Goal: Information Seeking & Learning: Learn about a topic

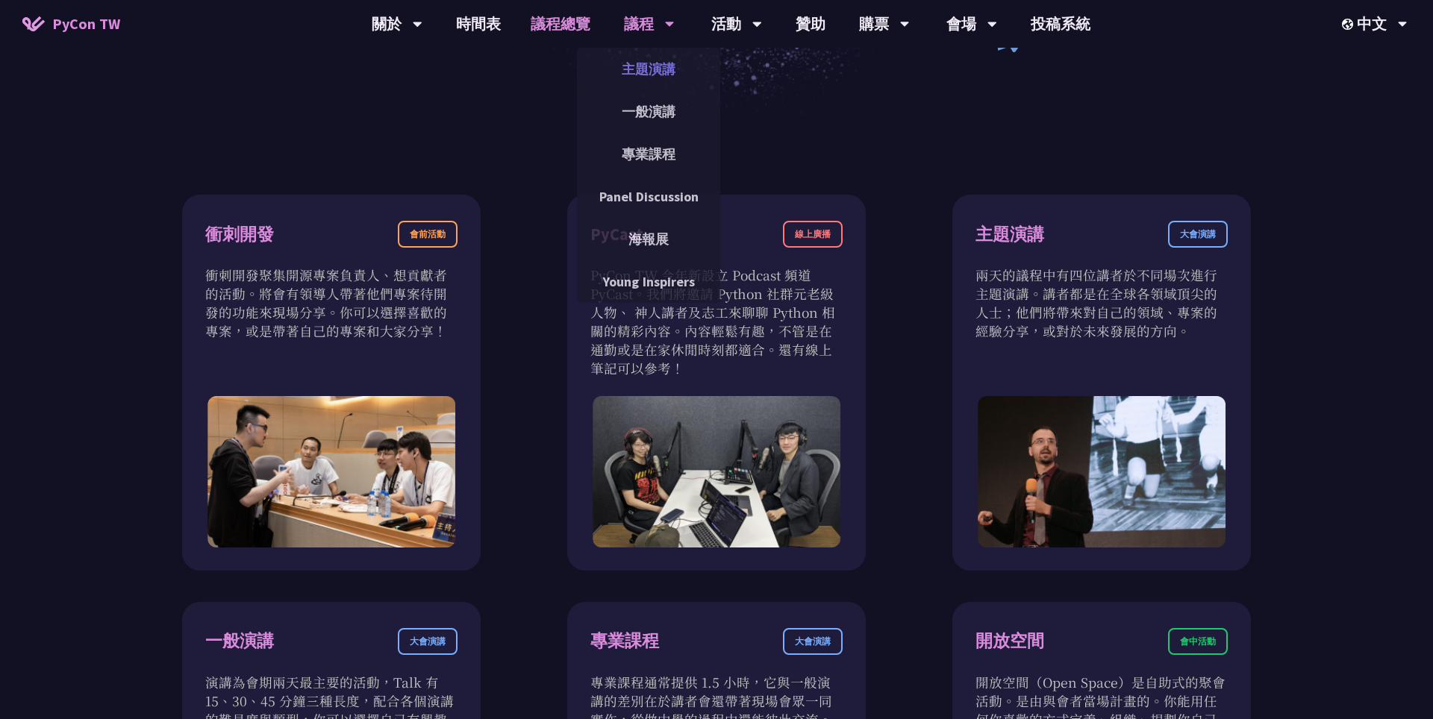
click at [647, 78] on link "主題演講" at bounding box center [648, 68] width 143 height 35
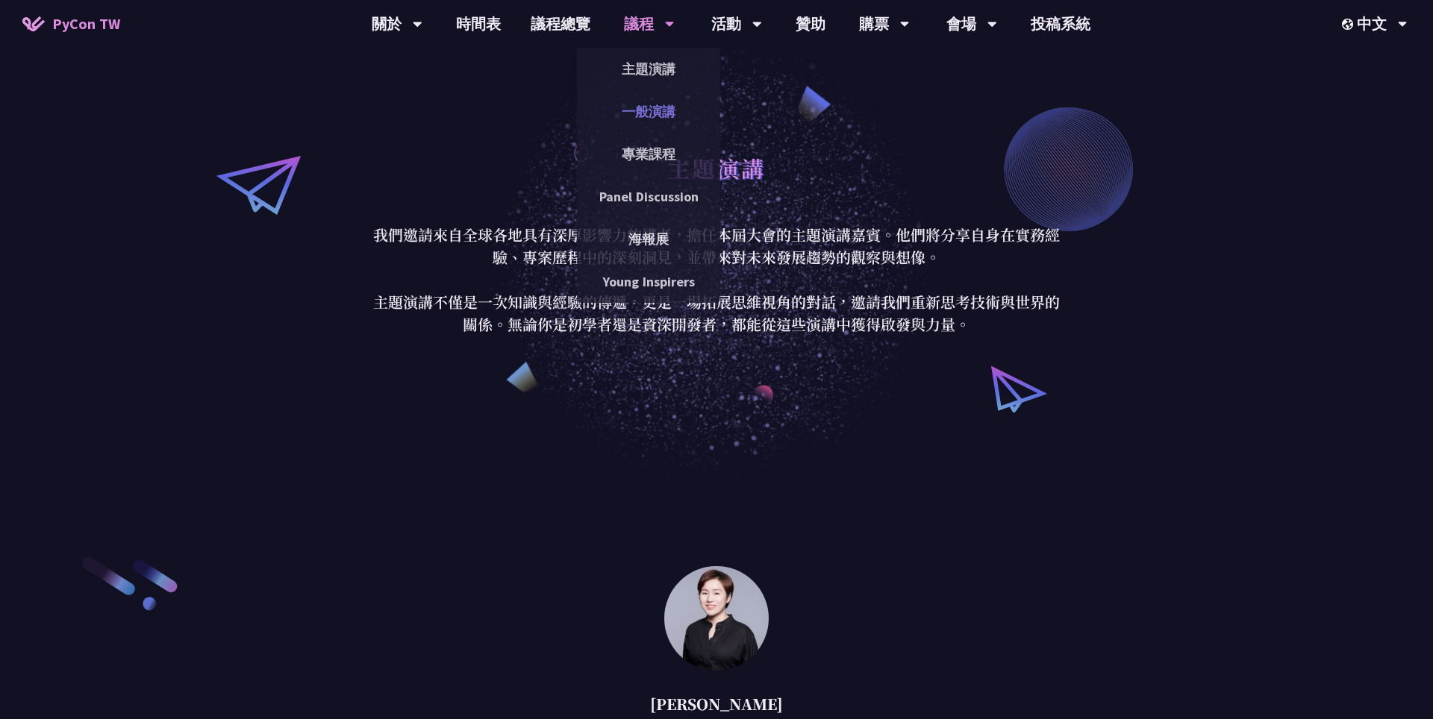
click at [669, 112] on link "一般演講" at bounding box center [648, 111] width 143 height 35
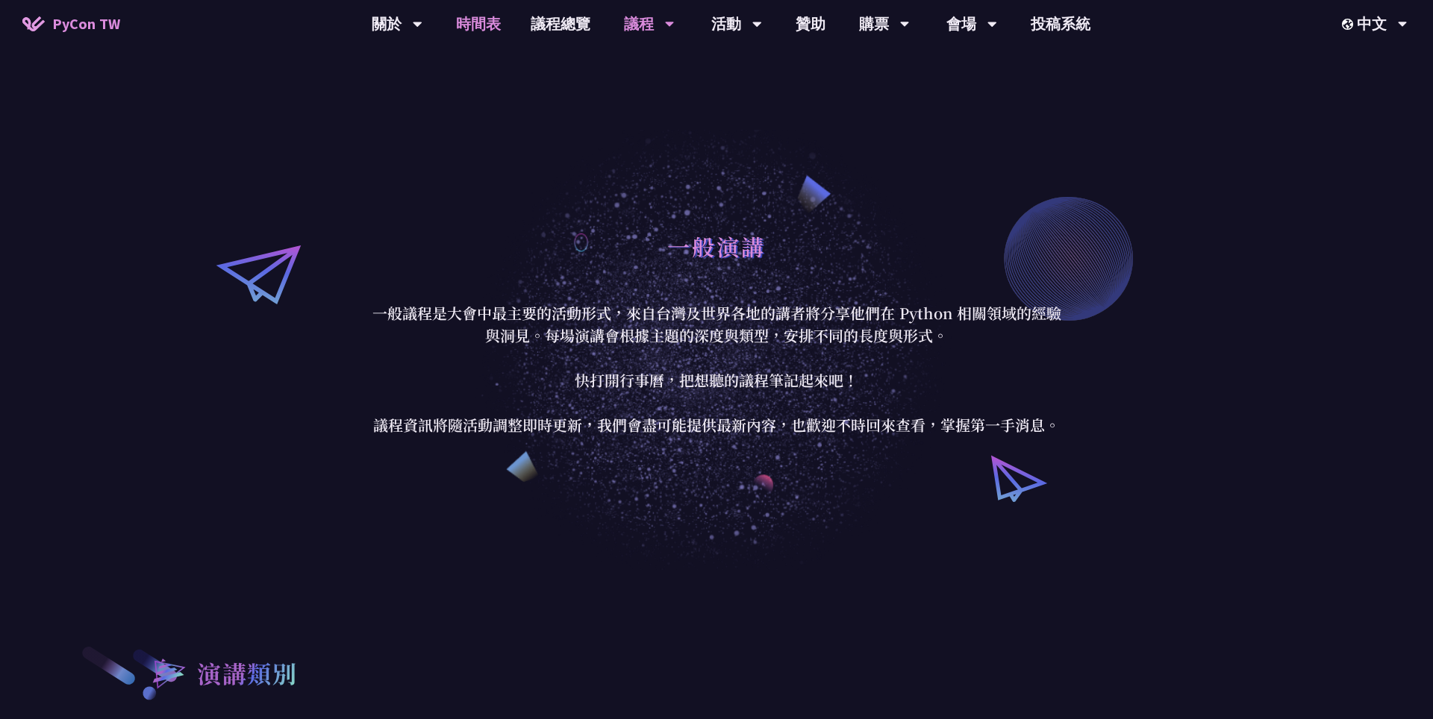
click at [464, 27] on link "時間表" at bounding box center [478, 24] width 75 height 48
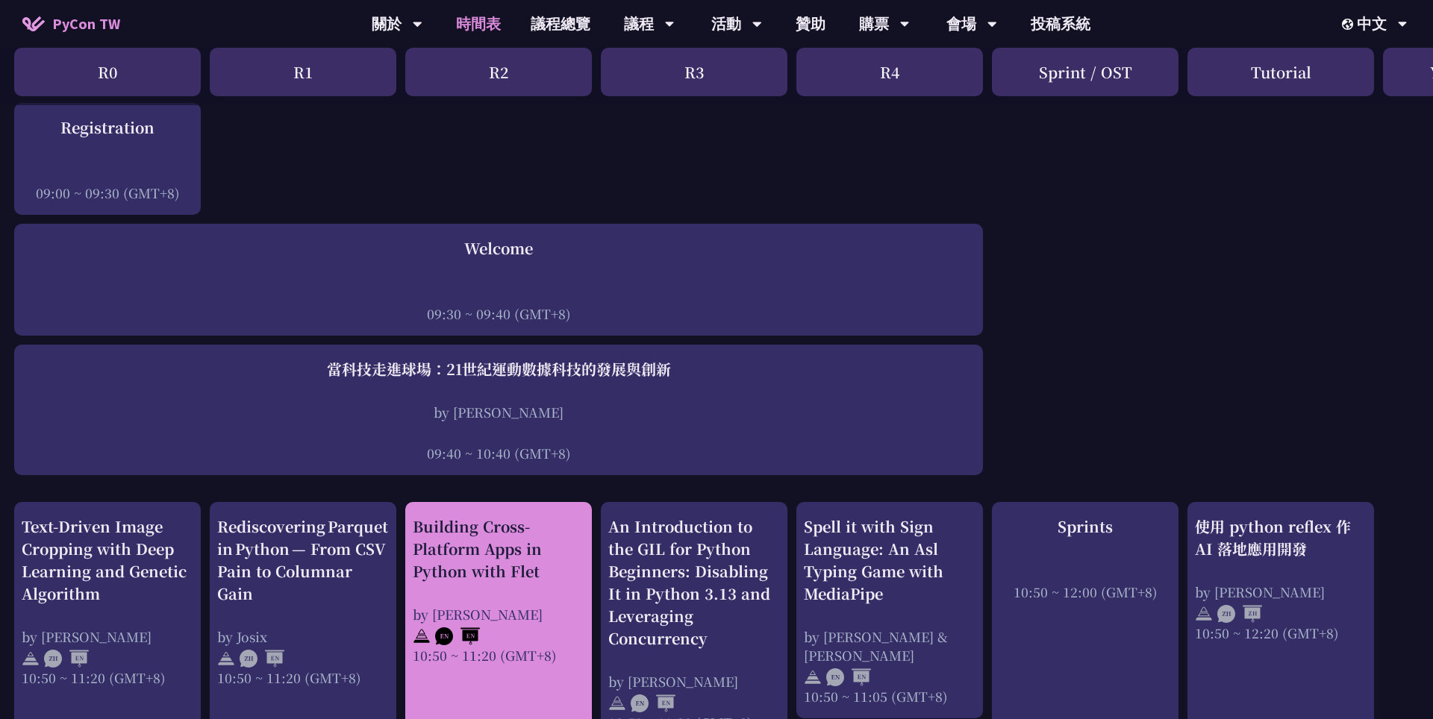
scroll to position [293, 1]
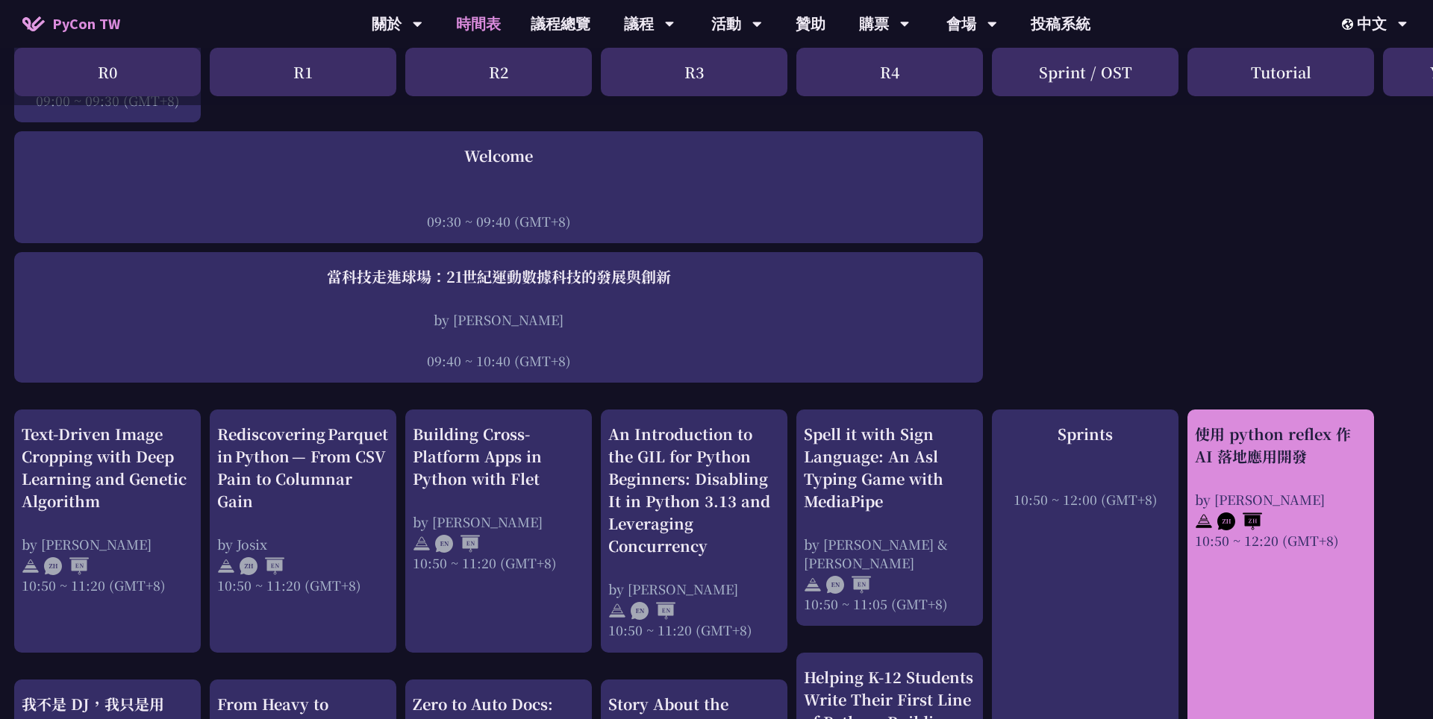
click at [1299, 434] on div "使用 python reflex 作 AI 落地應用開發" at bounding box center [1281, 445] width 172 height 45
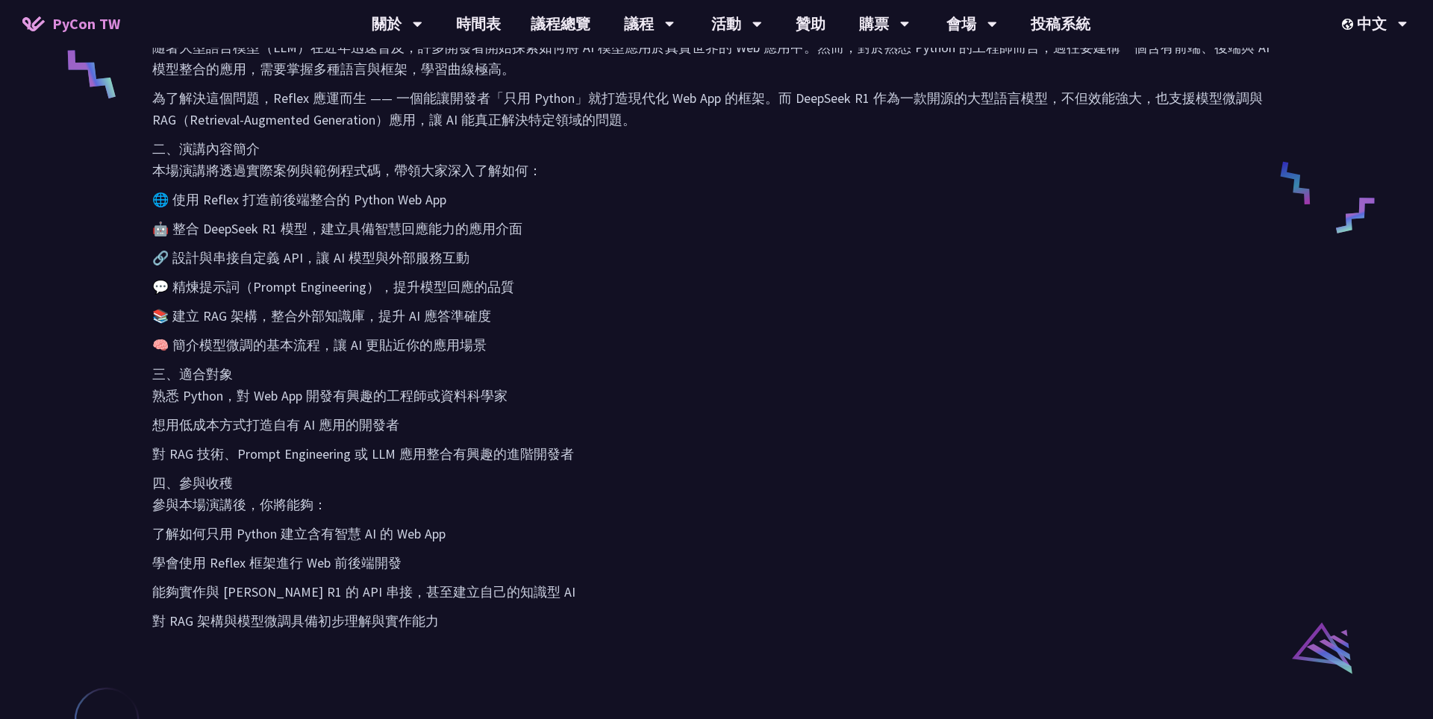
scroll to position [691, 0]
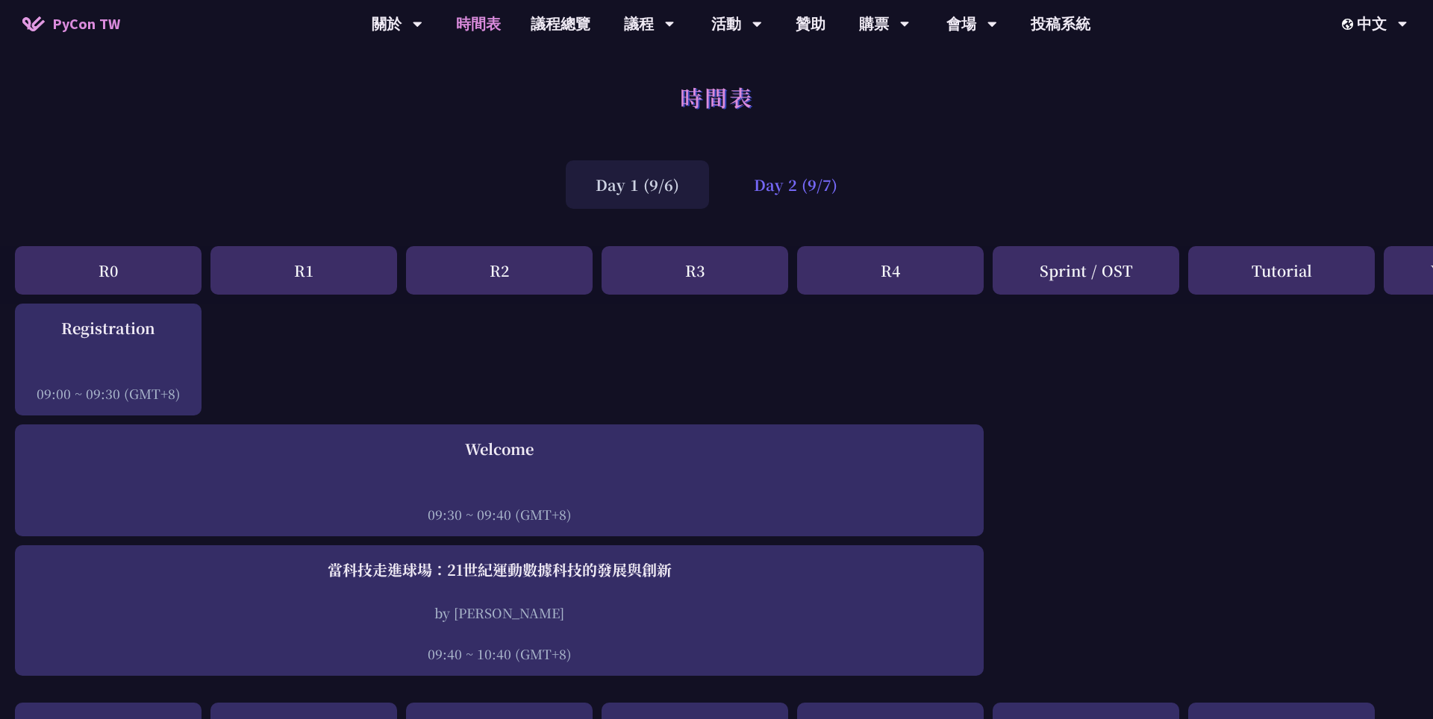
click at [786, 190] on div "Day 2 (9/7)" at bounding box center [795, 184] width 143 height 48
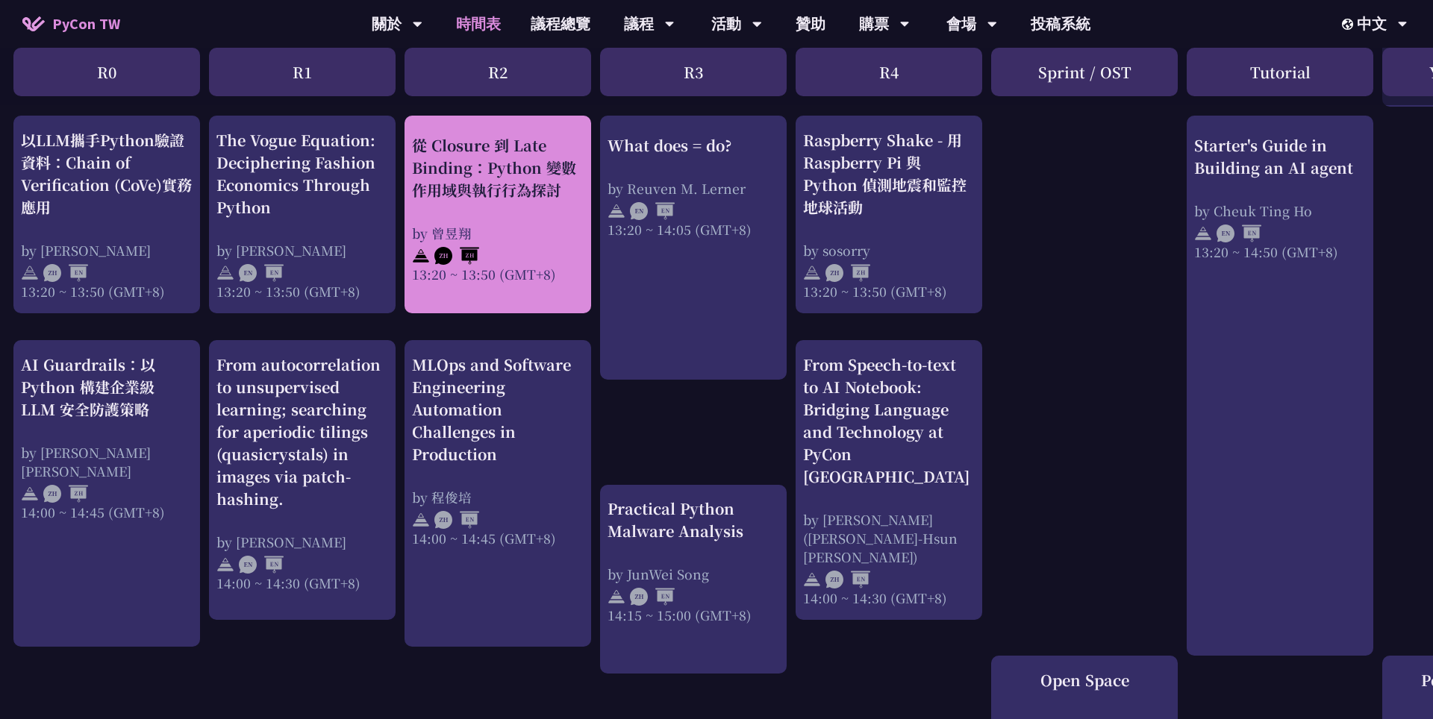
scroll to position [1308, 1]
